Goal: Navigation & Orientation: Find specific page/section

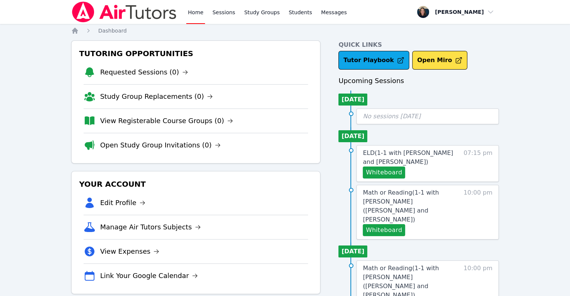
click at [160, 127] on li "View Registerable Course Groups (0)" at bounding box center [196, 121] width 224 height 24
click at [159, 122] on link "View Registerable Course Groups (0)" at bounding box center [166, 121] width 133 height 10
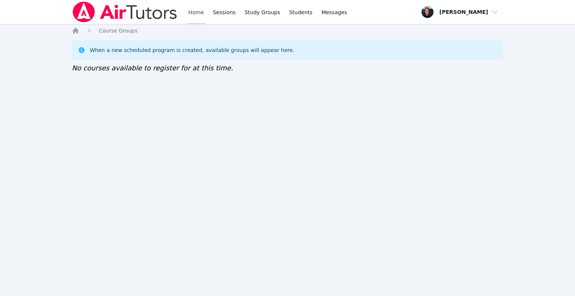
click at [193, 13] on link "Home" at bounding box center [196, 12] width 18 height 24
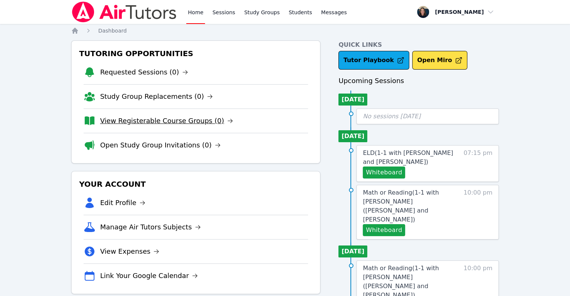
click at [142, 121] on link "View Registerable Course Groups (0)" at bounding box center [166, 121] width 133 height 10
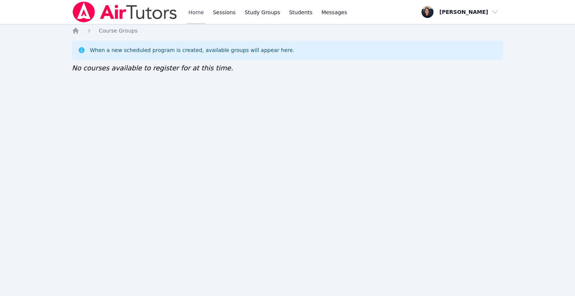
click at [187, 13] on link "Home" at bounding box center [196, 12] width 18 height 24
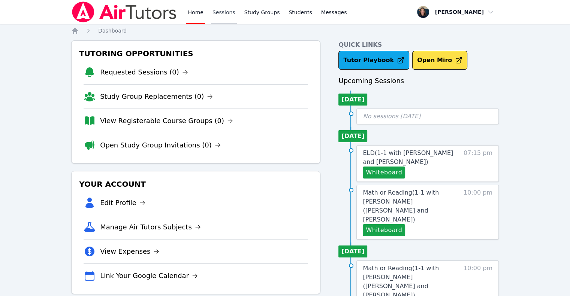
click at [231, 16] on link "Sessions" at bounding box center [224, 12] width 26 height 24
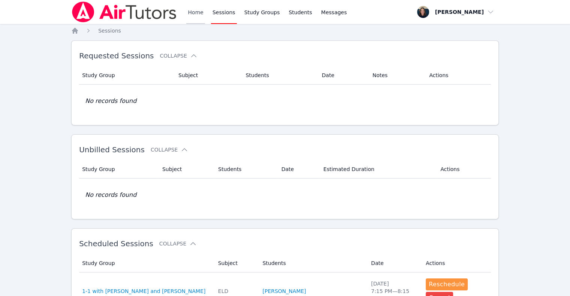
click at [191, 14] on link "Home" at bounding box center [195, 12] width 18 height 24
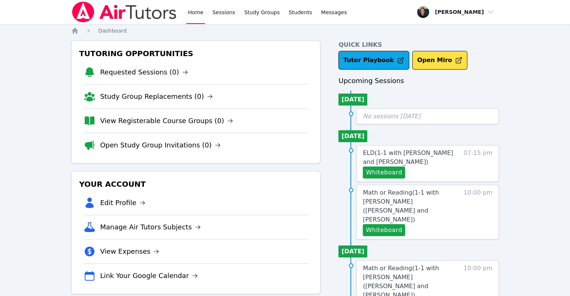
click at [170, 15] on img at bounding box center [124, 11] width 106 height 21
click at [145, 19] on img at bounding box center [124, 11] width 106 height 21
click at [149, 123] on link "View Registerable Course Groups (0)" at bounding box center [166, 121] width 133 height 10
